Goal: Task Accomplishment & Management: Manage account settings

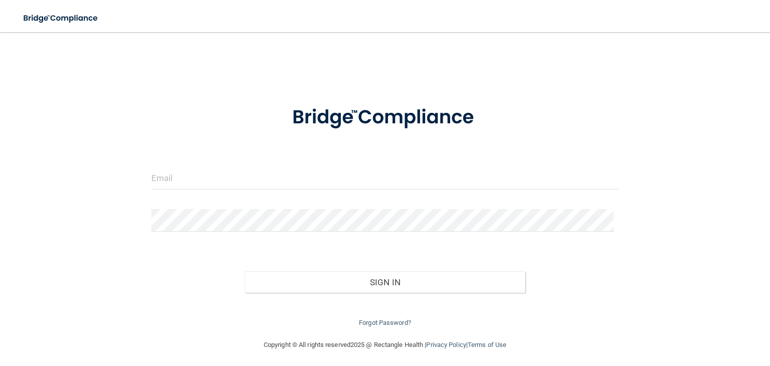
click at [567, 347] on footer "Copyright © All rights reserved 2025 @ Rectangle Health | Privacy Policy | Term…" at bounding box center [385, 344] width 730 height 30
click at [237, 185] on input "email" at bounding box center [384, 178] width 467 height 23
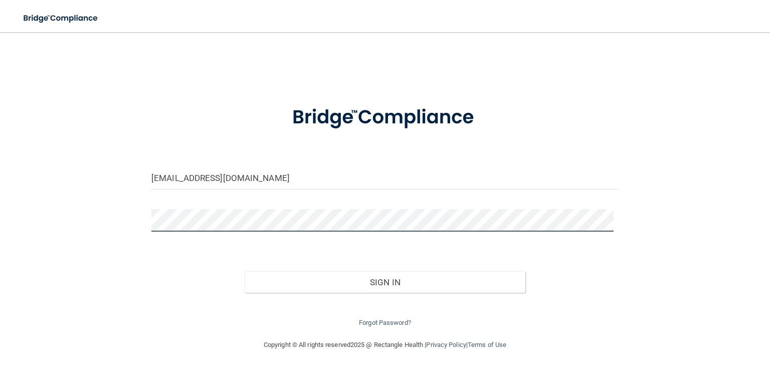
click at [245, 271] on button "Sign In" at bounding box center [385, 282] width 280 height 22
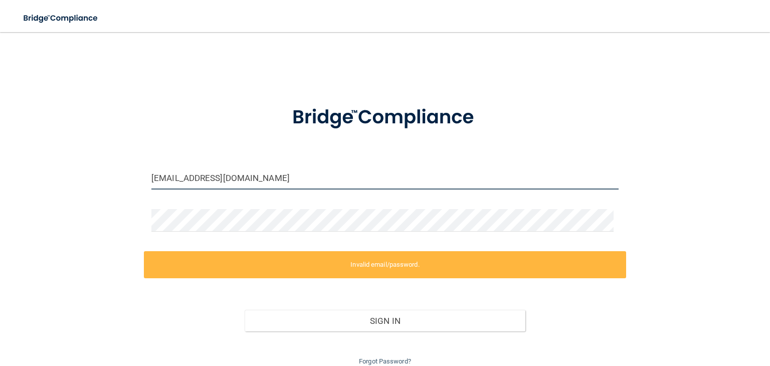
drag, startPoint x: 269, startPoint y: 181, endPoint x: 50, endPoint y: 157, distance: 220.8
click at [50, 157] on div "[EMAIL_ADDRESS][DOMAIN_NAME] Invalid email/password. You don't have permission …" at bounding box center [385, 204] width 730 height 325
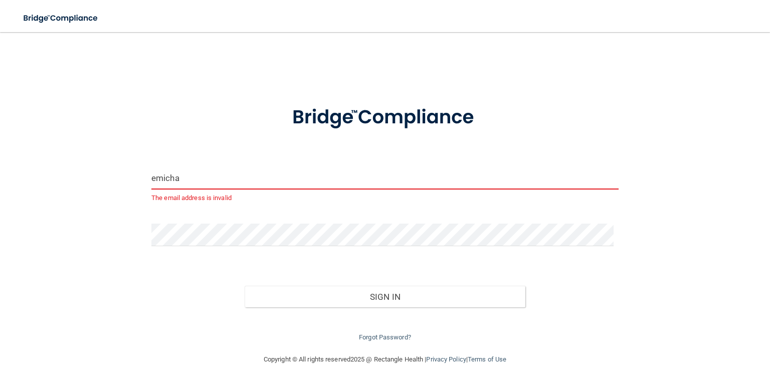
type input "[EMAIL_ADDRESS][DOMAIN_NAME]"
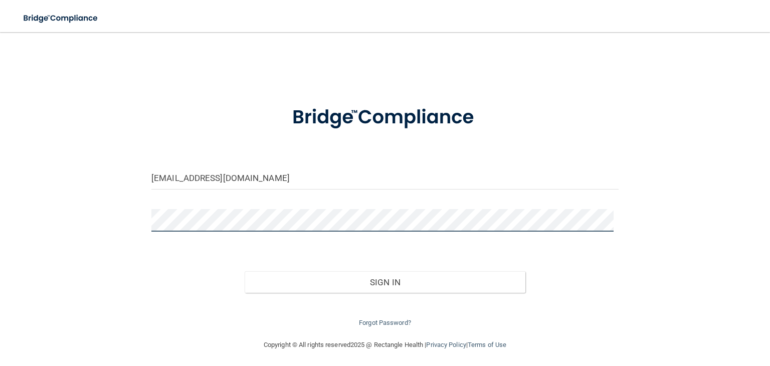
click at [127, 238] on div "[EMAIL_ADDRESS][DOMAIN_NAME] Invalid email/password. You don't have permission …" at bounding box center [385, 185] width 730 height 287
click at [245, 271] on button "Sign In" at bounding box center [385, 282] width 280 height 22
